Goal: Task Accomplishment & Management: Manage account settings

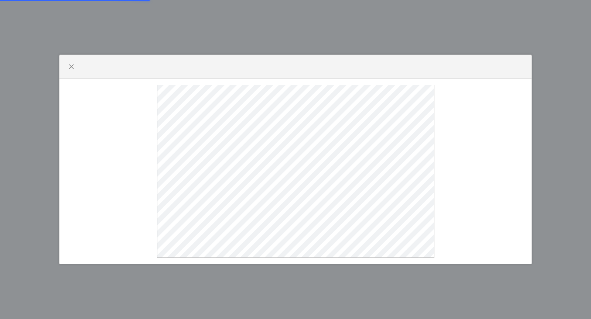
select select
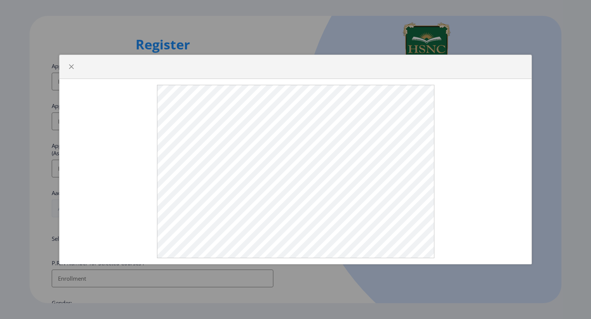
click at [565, 75] on div at bounding box center [295, 159] width 591 height 319
click at [70, 64] on span "button" at bounding box center [71, 67] width 6 height 6
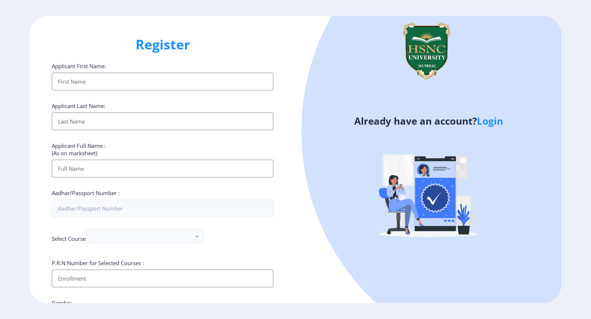
click at [499, 123] on link "Login" at bounding box center [490, 120] width 26 height 13
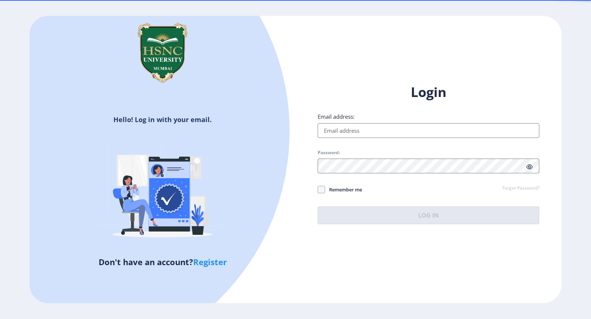
click at [388, 134] on input "Email address:" at bounding box center [428, 130] width 222 height 15
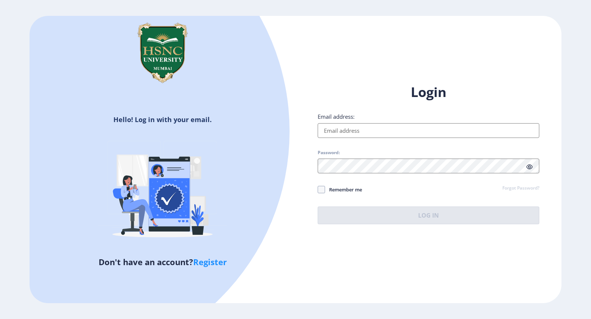
type input "[EMAIL_ADDRESS][DOMAIN_NAME]"
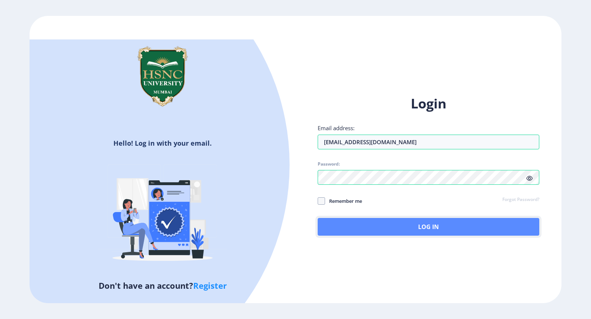
click at [368, 223] on button "Log In" at bounding box center [428, 227] width 222 height 18
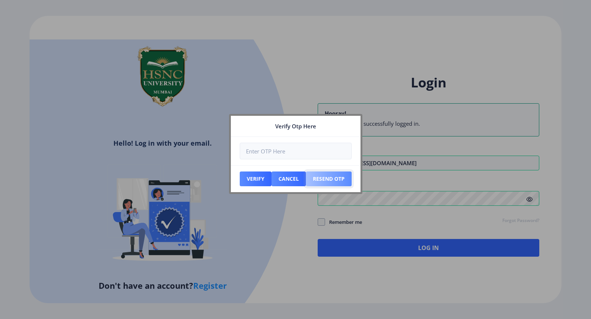
click at [328, 180] on button "Resend Otp" at bounding box center [329, 179] width 46 height 15
click at [345, 180] on button "Resend Otp" at bounding box center [329, 179] width 46 height 15
click at [313, 182] on button "Resend Otp" at bounding box center [329, 179] width 46 height 15
drag, startPoint x: 313, startPoint y: 182, endPoint x: 330, endPoint y: 184, distance: 17.1
click at [330, 184] on button "Resend Otp" at bounding box center [329, 179] width 46 height 15
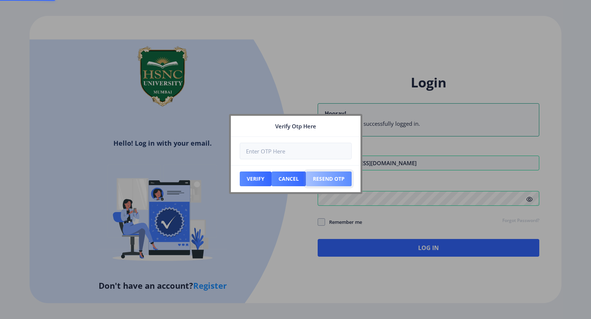
click at [330, 184] on button "Resend Otp" at bounding box center [329, 179] width 46 height 15
click at [337, 180] on button "Resend Otp" at bounding box center [329, 179] width 46 height 15
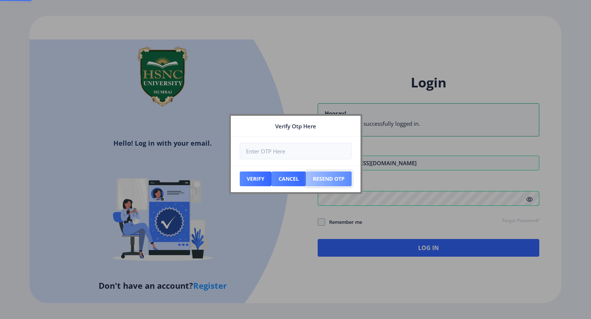
click at [337, 180] on button "Resend Otp" at bounding box center [329, 179] width 46 height 15
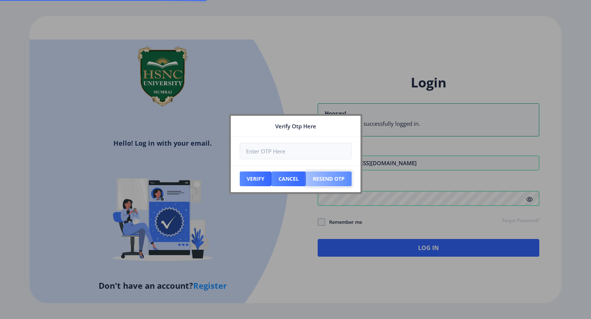
click at [337, 180] on button "Resend Otp" at bounding box center [329, 179] width 46 height 15
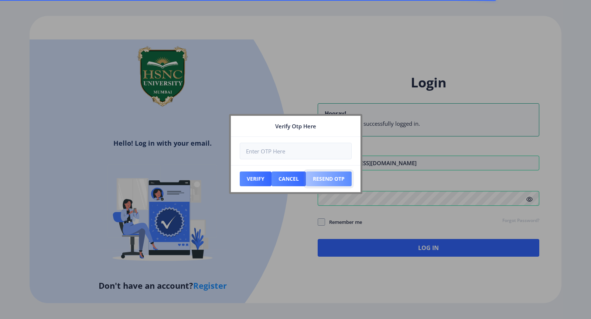
click at [337, 180] on button "Resend Otp" at bounding box center [329, 179] width 46 height 15
click at [337, 177] on button "Resend Otp" at bounding box center [329, 179] width 46 height 15
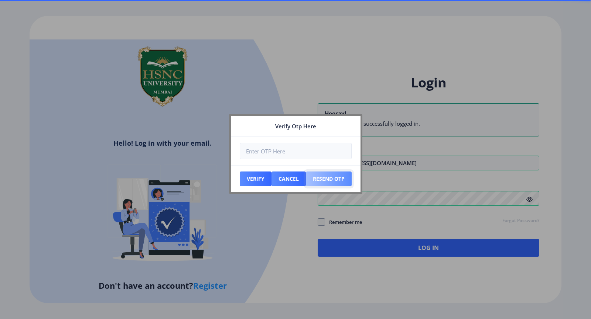
click at [337, 177] on button "Resend Otp" at bounding box center [329, 179] width 46 height 15
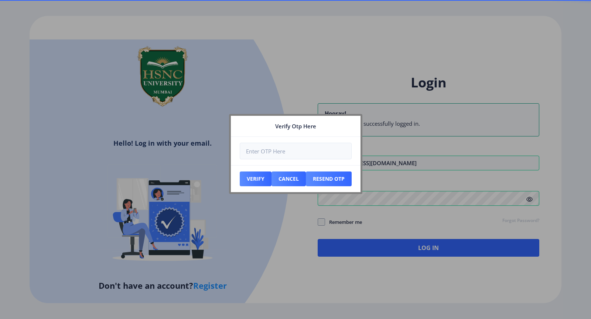
click at [430, 214] on div at bounding box center [295, 159] width 591 height 319
click at [286, 182] on button "Cancel" at bounding box center [288, 179] width 34 height 15
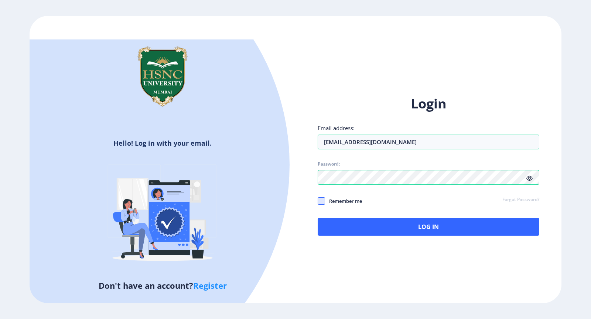
click at [321, 203] on span at bounding box center [320, 201] width 7 height 7
click at [318, 202] on input "Remember me" at bounding box center [317, 201] width 0 height 0
checkbox input "true"
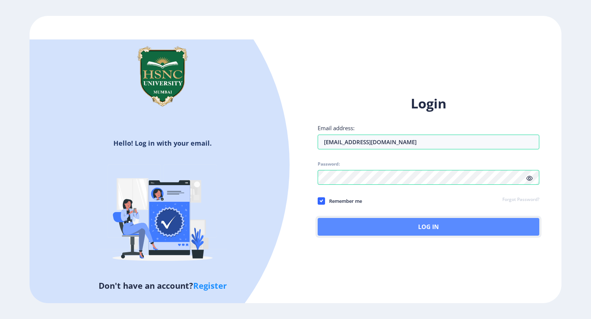
click at [342, 223] on button "Log In" at bounding box center [428, 227] width 222 height 18
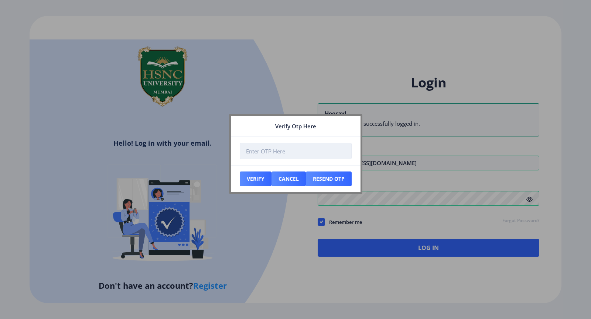
click at [290, 153] on input "number" at bounding box center [296, 151] width 112 height 17
type input "873339"
click at [259, 176] on button "Verify" at bounding box center [256, 179] width 32 height 15
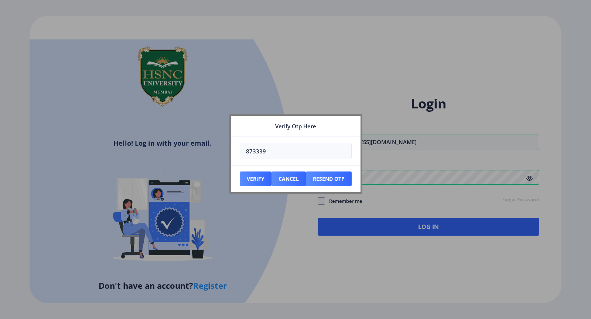
click at [293, 235] on div at bounding box center [295, 159] width 591 height 319
click at [253, 183] on button "Verify" at bounding box center [256, 179] width 32 height 15
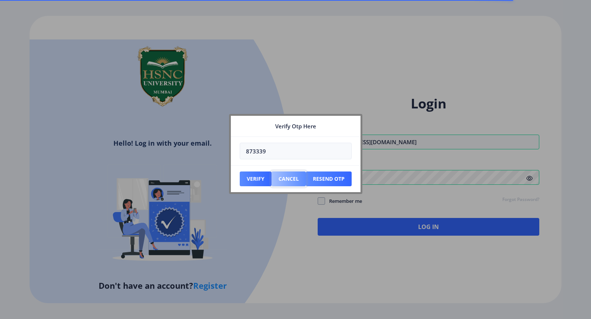
click at [296, 177] on button "Cancel" at bounding box center [288, 179] width 34 height 15
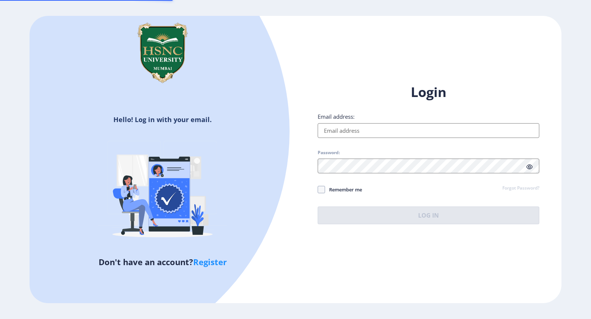
type input "[EMAIL_ADDRESS][DOMAIN_NAME]"
